Goal: Find specific page/section: Find specific page/section

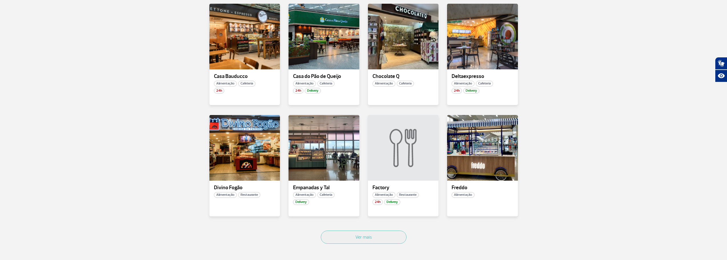
scroll to position [286, 0]
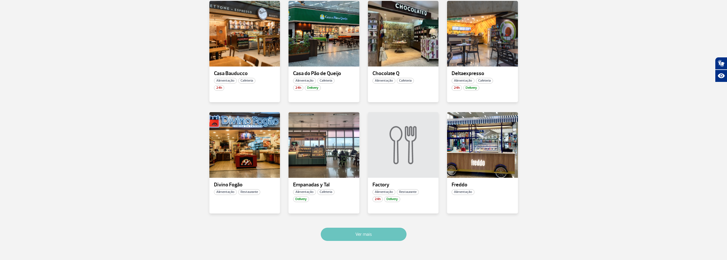
click at [392, 235] on button "Ver mais" at bounding box center [364, 234] width 86 height 13
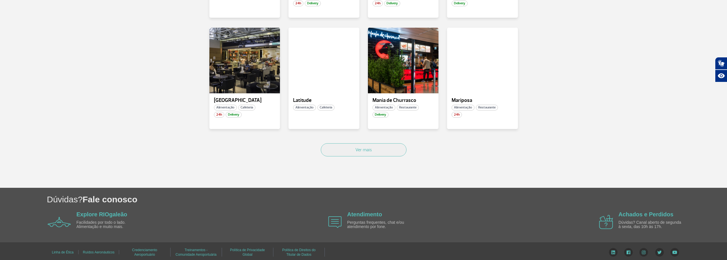
scroll to position [713, 0]
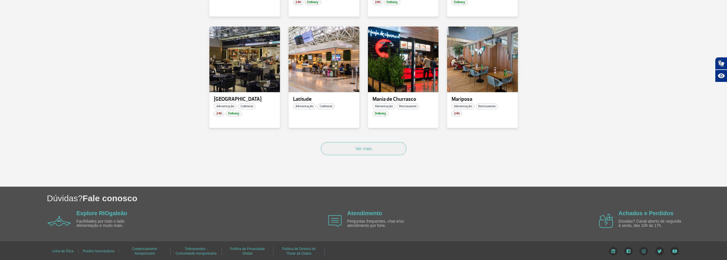
click at [408, 159] on div "Ver mais" at bounding box center [363, 155] width 317 height 35
click at [407, 151] on div "Ver mais" at bounding box center [363, 155] width 317 height 35
click at [394, 147] on button "Ver mais" at bounding box center [364, 148] width 86 height 13
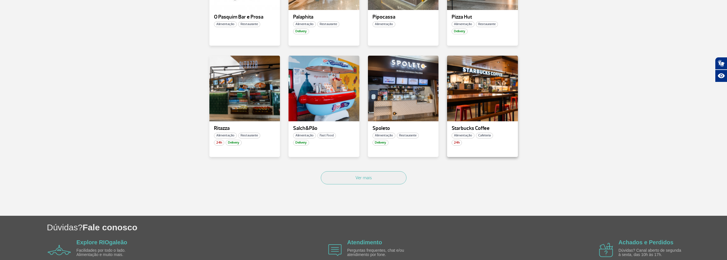
scroll to position [961, 0]
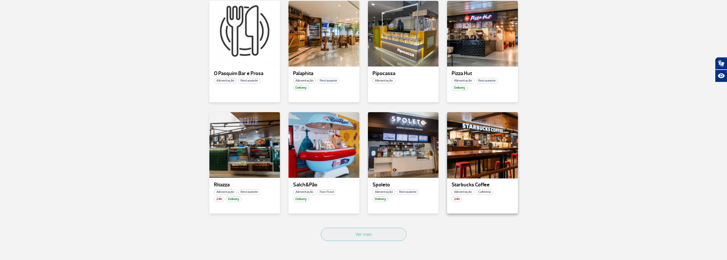
click at [494, 143] on div at bounding box center [482, 144] width 72 height 67
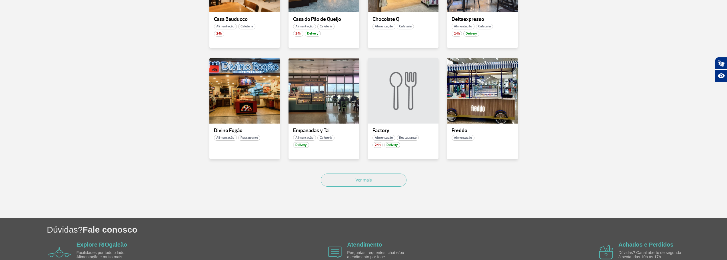
scroll to position [343, 0]
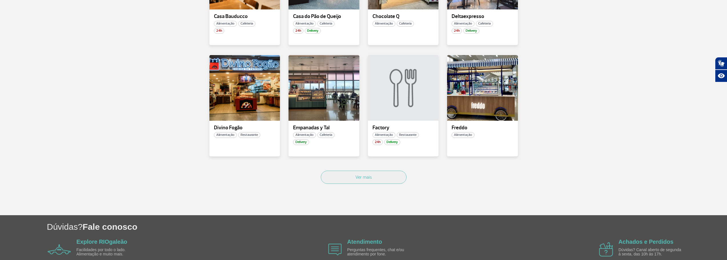
click at [389, 186] on div "Ver mais" at bounding box center [363, 183] width 317 height 35
click at [374, 181] on button "Ver mais" at bounding box center [364, 177] width 86 height 13
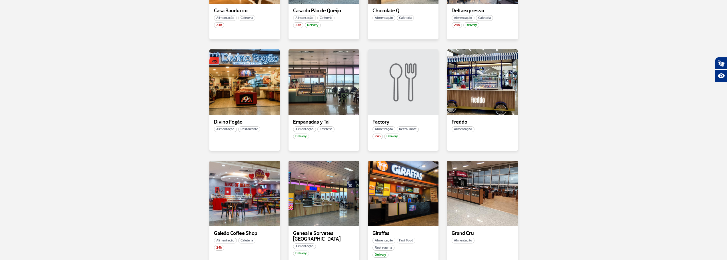
scroll to position [684, 0]
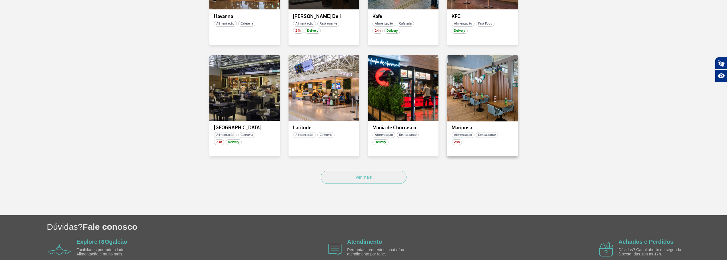
click at [503, 93] on div at bounding box center [482, 87] width 72 height 67
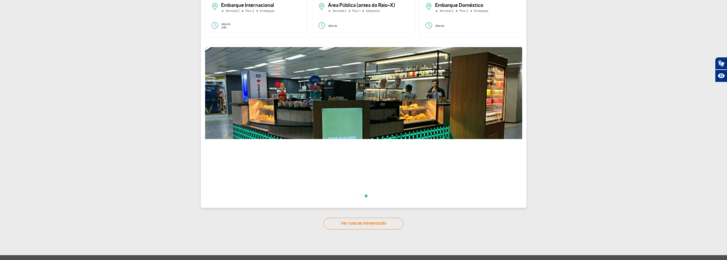
scroll to position [69, 0]
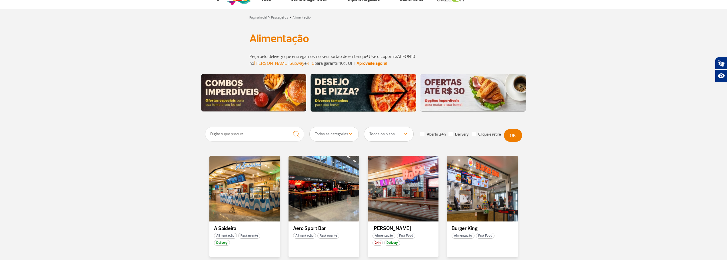
scroll to position [29, 0]
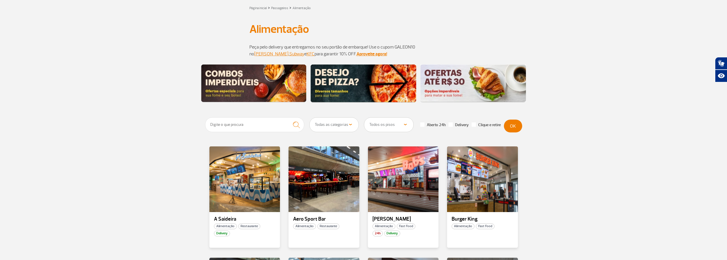
click at [347, 127] on select "Todas as categorias Cafeteria Fast Food Restaurante Souvenir Conveniência" at bounding box center [334, 125] width 49 height 14
select select "23"
click at [310, 118] on select "Todas as categorias Cafeteria Fast Food Restaurante Souvenir Conveniência" at bounding box center [334, 125] width 49 height 14
click at [514, 131] on button "OK" at bounding box center [513, 126] width 18 height 13
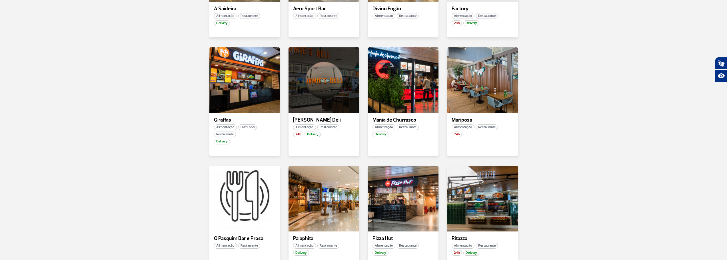
scroll to position [314, 0]
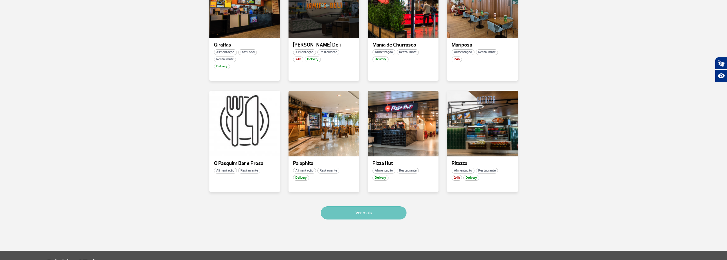
click at [392, 206] on button "Ver mais" at bounding box center [364, 212] width 86 height 13
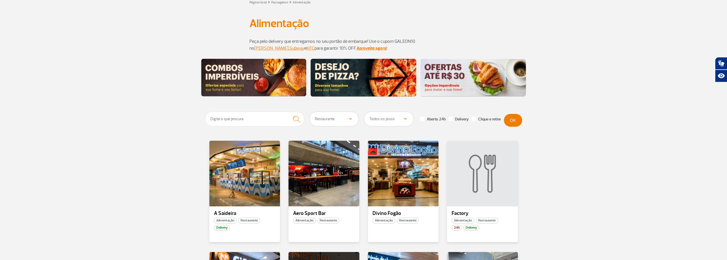
scroll to position [0, 0]
